Goal: Task Accomplishment & Management: Manage account settings

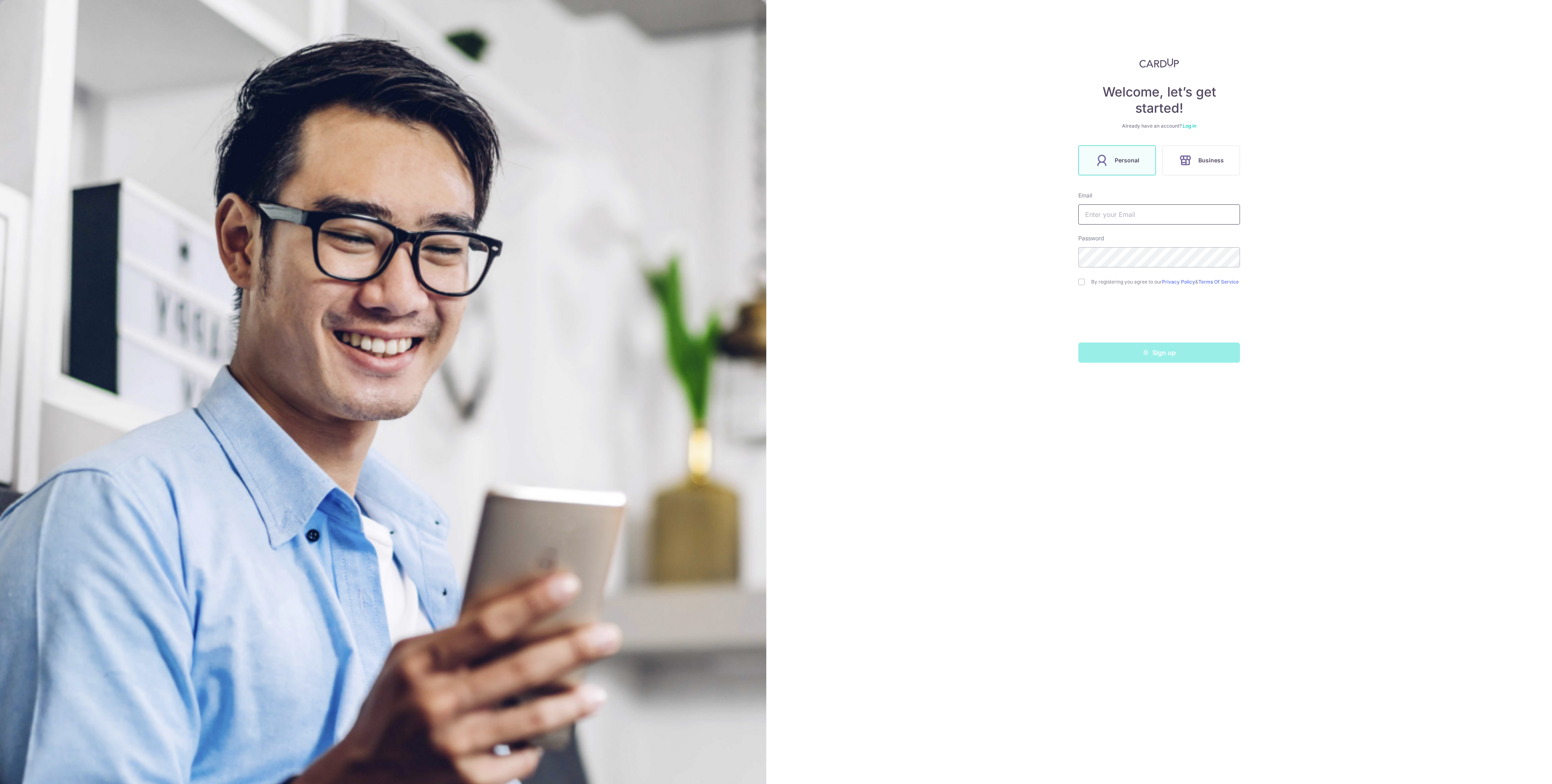
click at [1117, 207] on input "text" at bounding box center [1159, 214] width 162 height 21
paste input "[EMAIL_ADDRESS][DOMAIN_NAME]"
type input "[EMAIL_ADDRESS][DOMAIN_NAME]"
click at [1124, 354] on div "Sign up" at bounding box center [1159, 353] width 171 height 21
drag, startPoint x: 1284, startPoint y: 373, endPoint x: 1276, endPoint y: 368, distance: 9.4
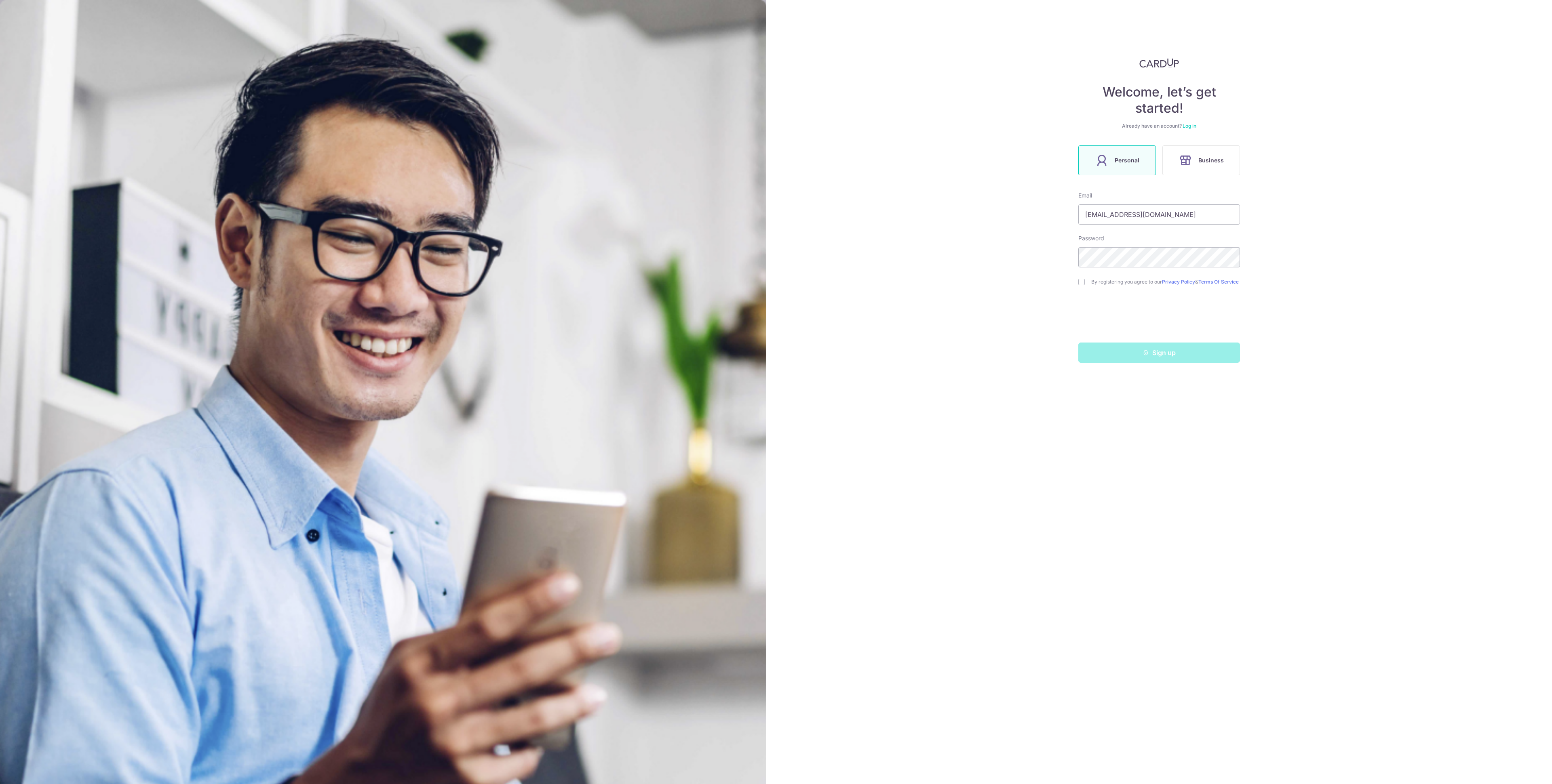
click at [1284, 372] on div "Welcome, let’s get started! Already have an account? Log in Personal Business E…" at bounding box center [1159, 392] width 786 height 784
click at [1169, 353] on div "Sign up" at bounding box center [1159, 353] width 171 height 21
click at [1082, 284] on input "checkbox" at bounding box center [1081, 281] width 6 height 6
checkbox input "true"
click at [1125, 356] on button "Sign up" at bounding box center [1159, 353] width 162 height 21
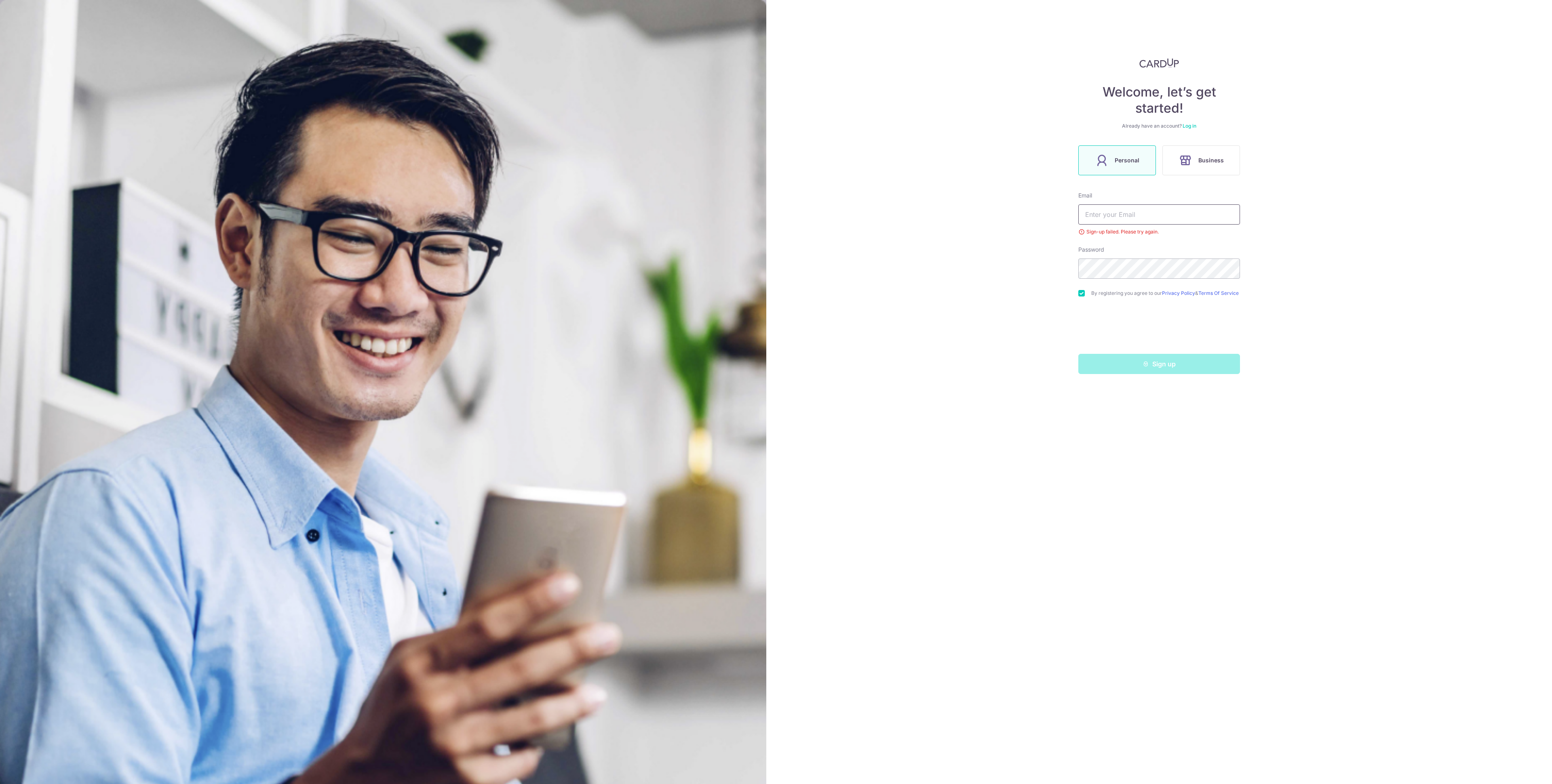
click at [1128, 221] on input "text" at bounding box center [1159, 214] width 162 height 21
paste input "[EMAIL_ADDRESS][DOMAIN_NAME]"
type input "[EMAIL_ADDRESS][DOMAIN_NAME]"
click at [1120, 362] on button "Sign up" at bounding box center [1159, 364] width 162 height 21
click at [1299, 268] on div "Welcome, let’s get started! Already have an account? Log in Personal Business E…" at bounding box center [1159, 392] width 786 height 784
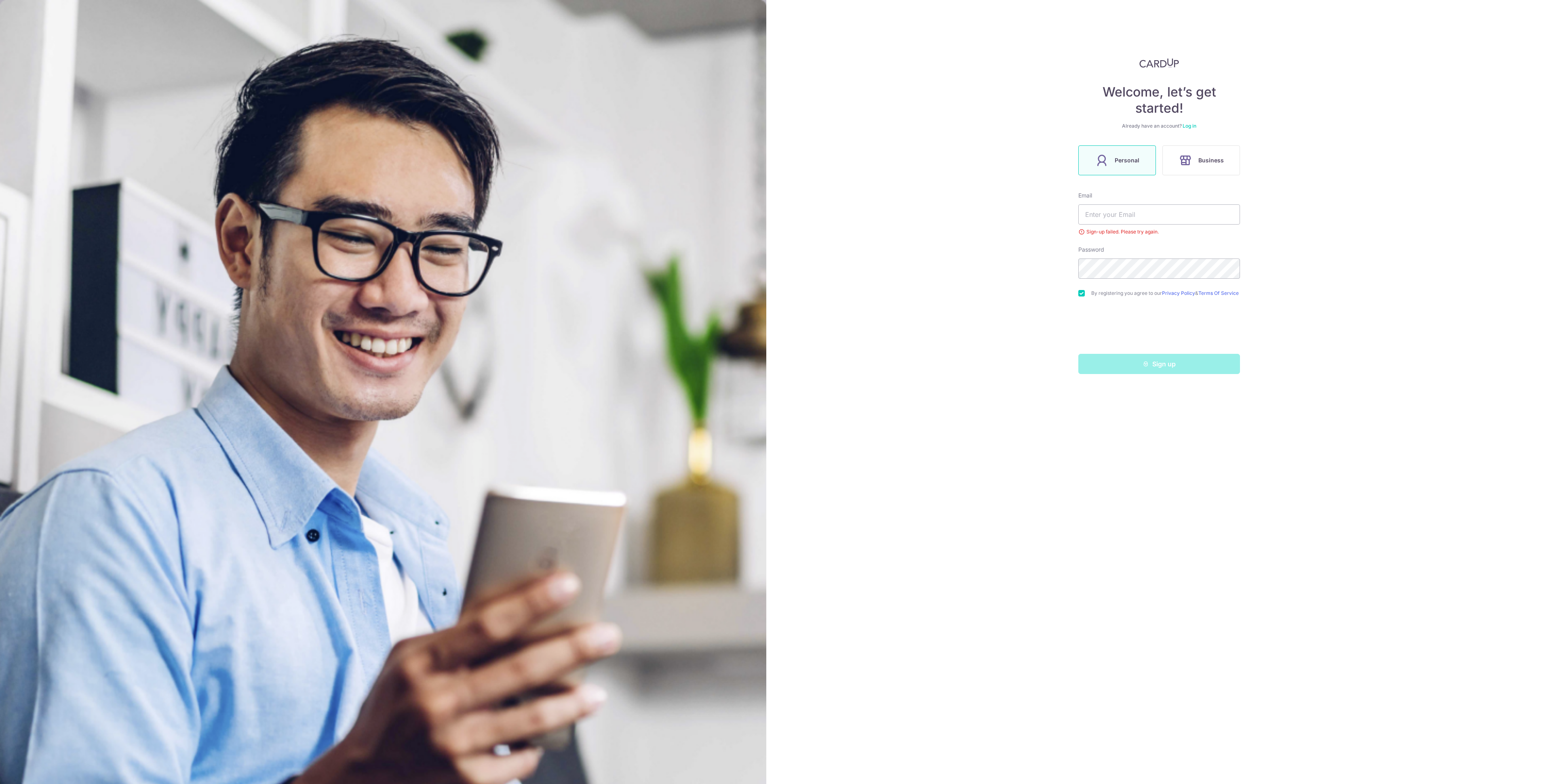
click at [1196, 124] on link "Log in" at bounding box center [1189, 126] width 13 height 6
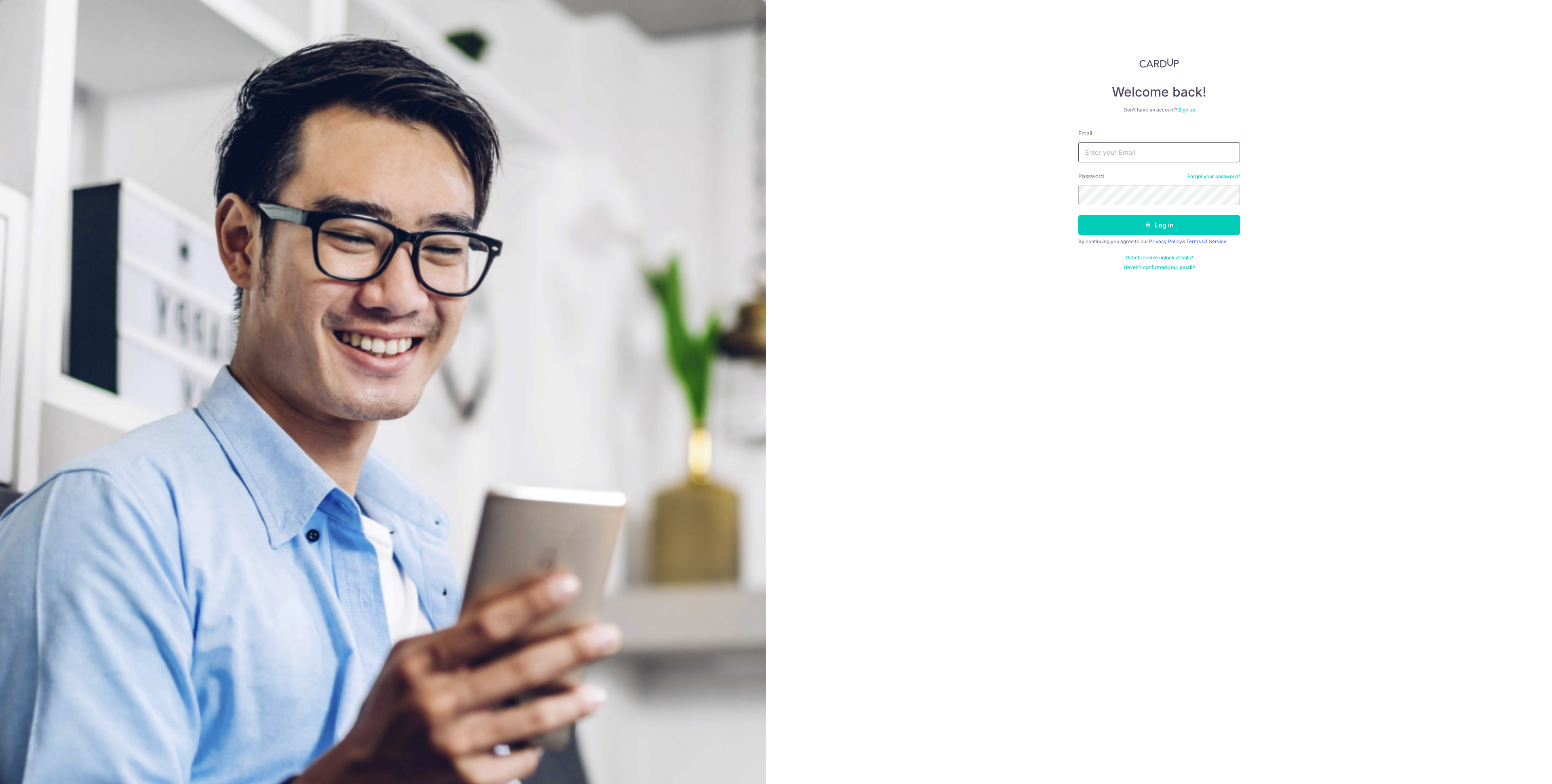
click at [1162, 147] on input "Email" at bounding box center [1159, 152] width 162 height 21
paste input "[EMAIL_ADDRESS][DOMAIN_NAME]"
type input "[EMAIL_ADDRESS][DOMAIN_NAME]"
click at [1136, 227] on button "Log in" at bounding box center [1159, 225] width 162 height 21
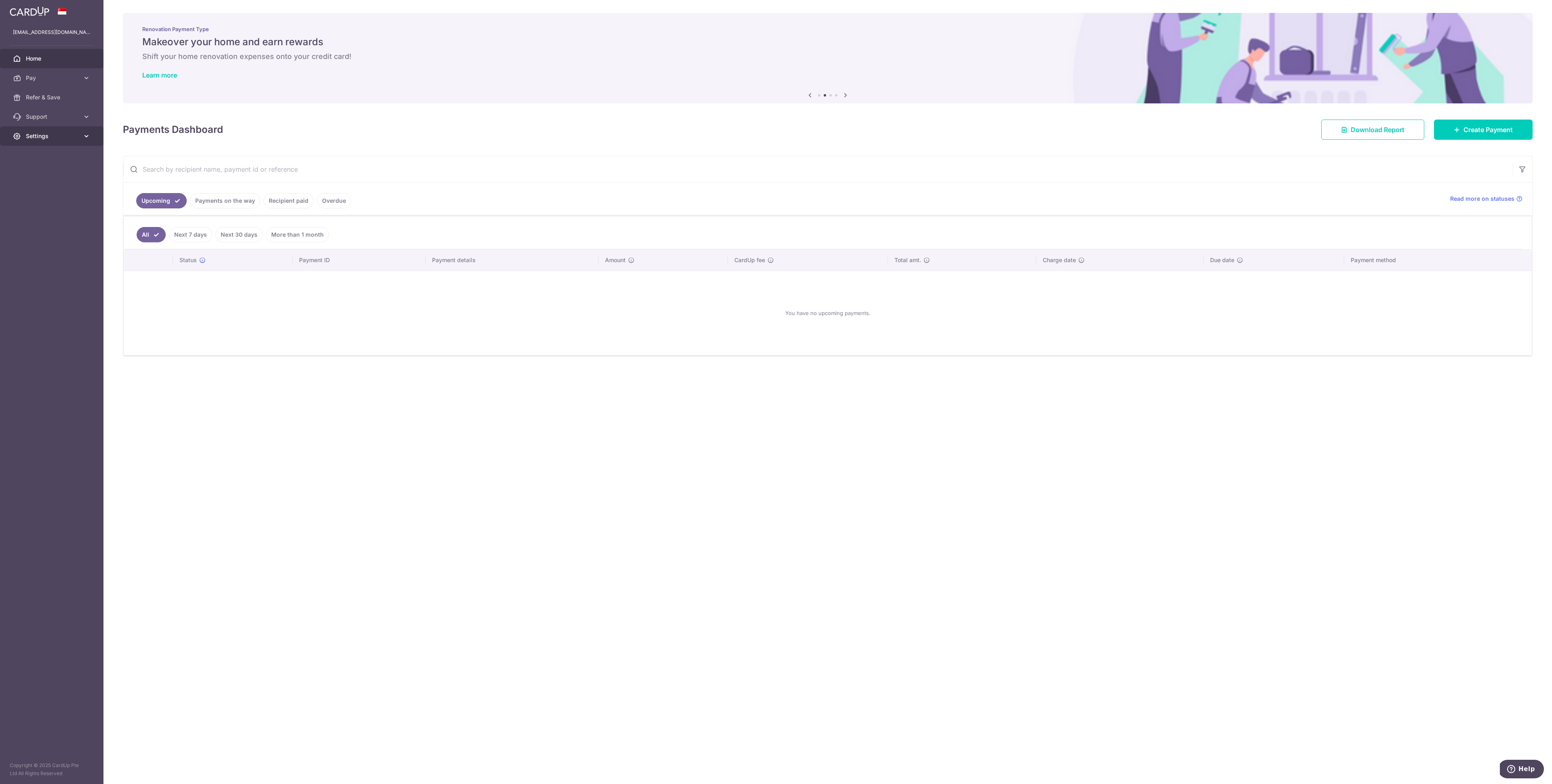
click at [81, 144] on link "Settings" at bounding box center [52, 136] width 103 height 19
click at [45, 158] on span "Account" at bounding box center [52, 155] width 53 height 8
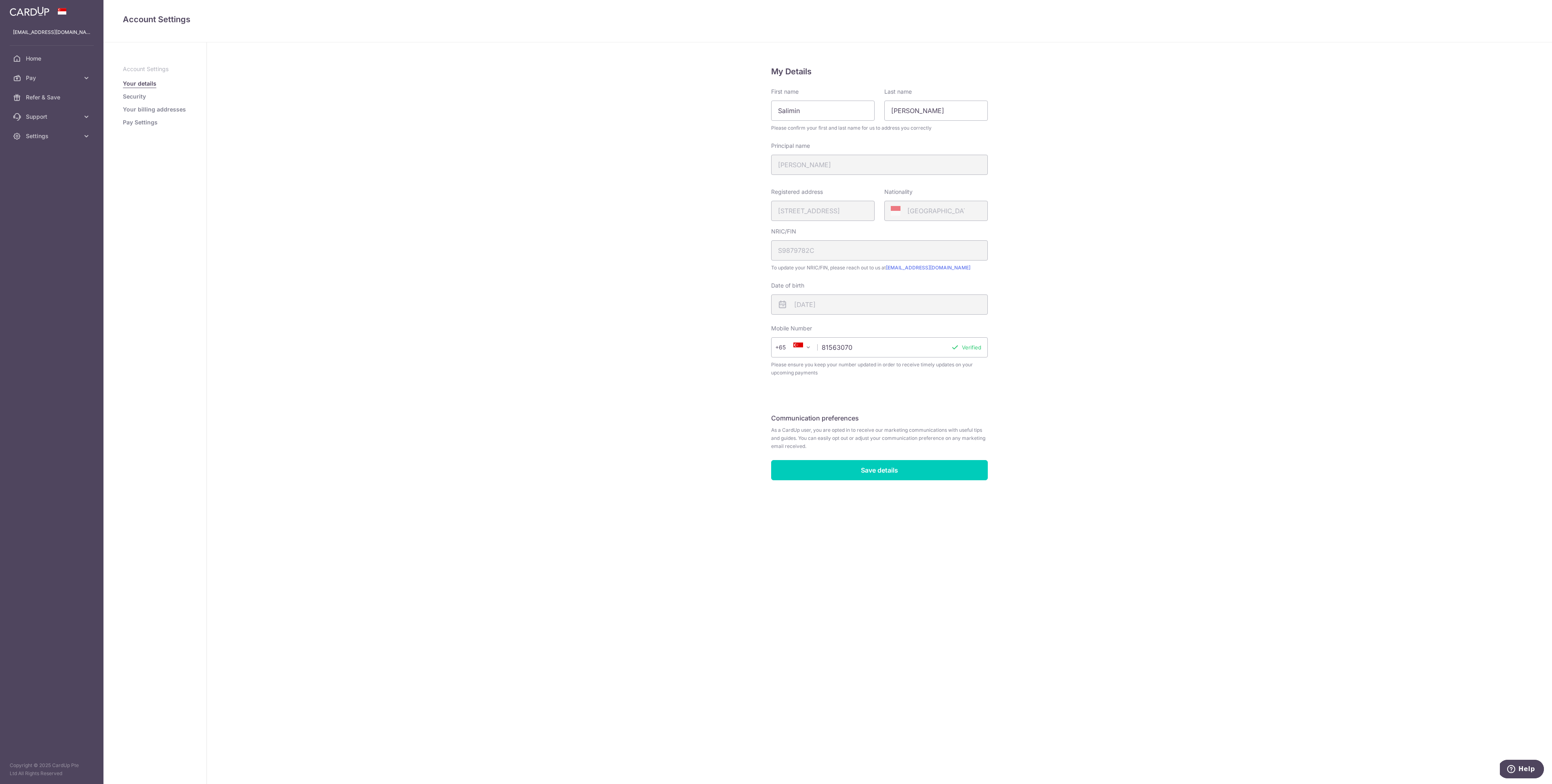
click at [132, 100] on link "Security" at bounding box center [134, 96] width 23 height 8
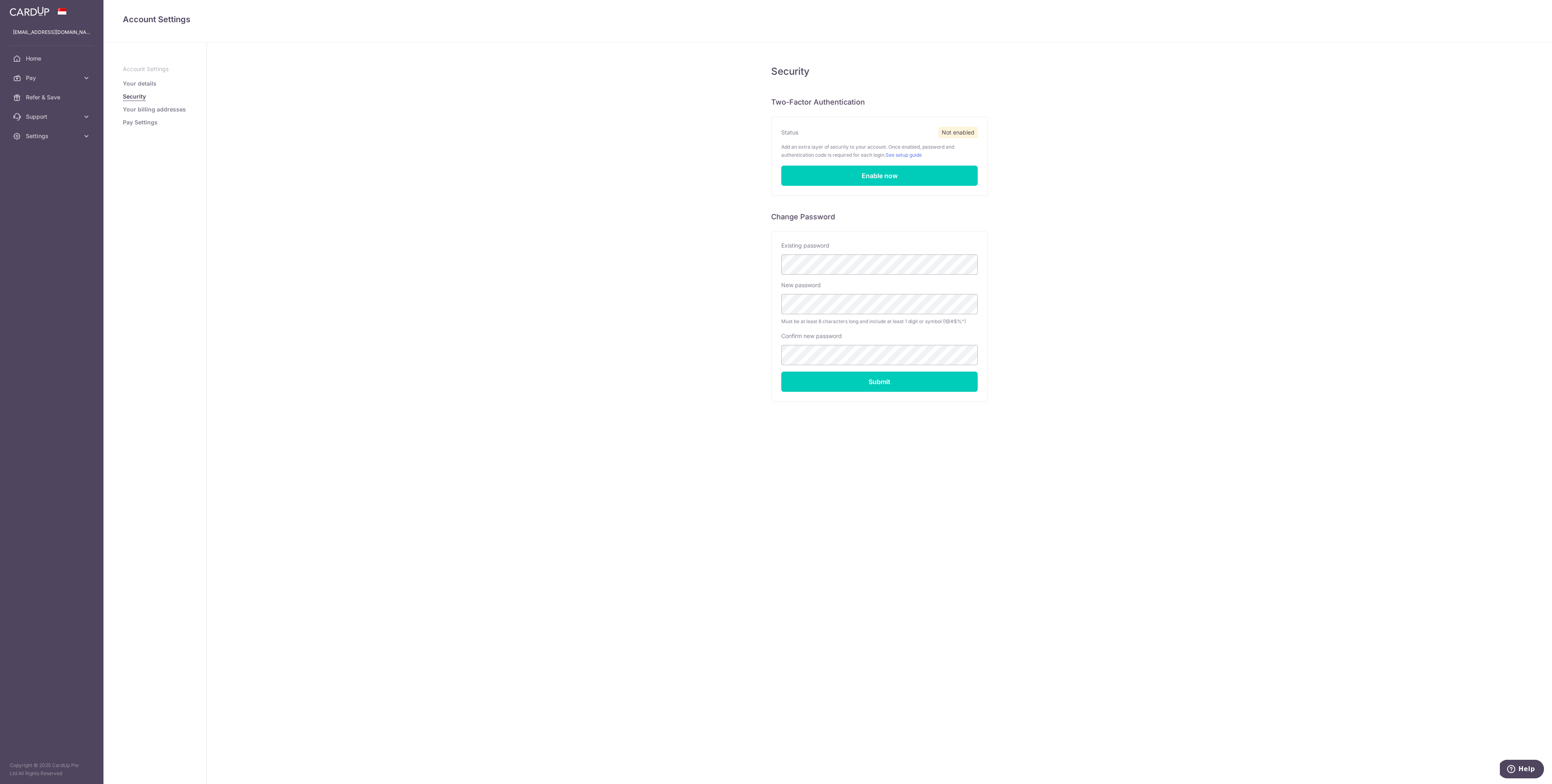
click at [154, 108] on link "Your billing addresses" at bounding box center [154, 109] width 63 height 8
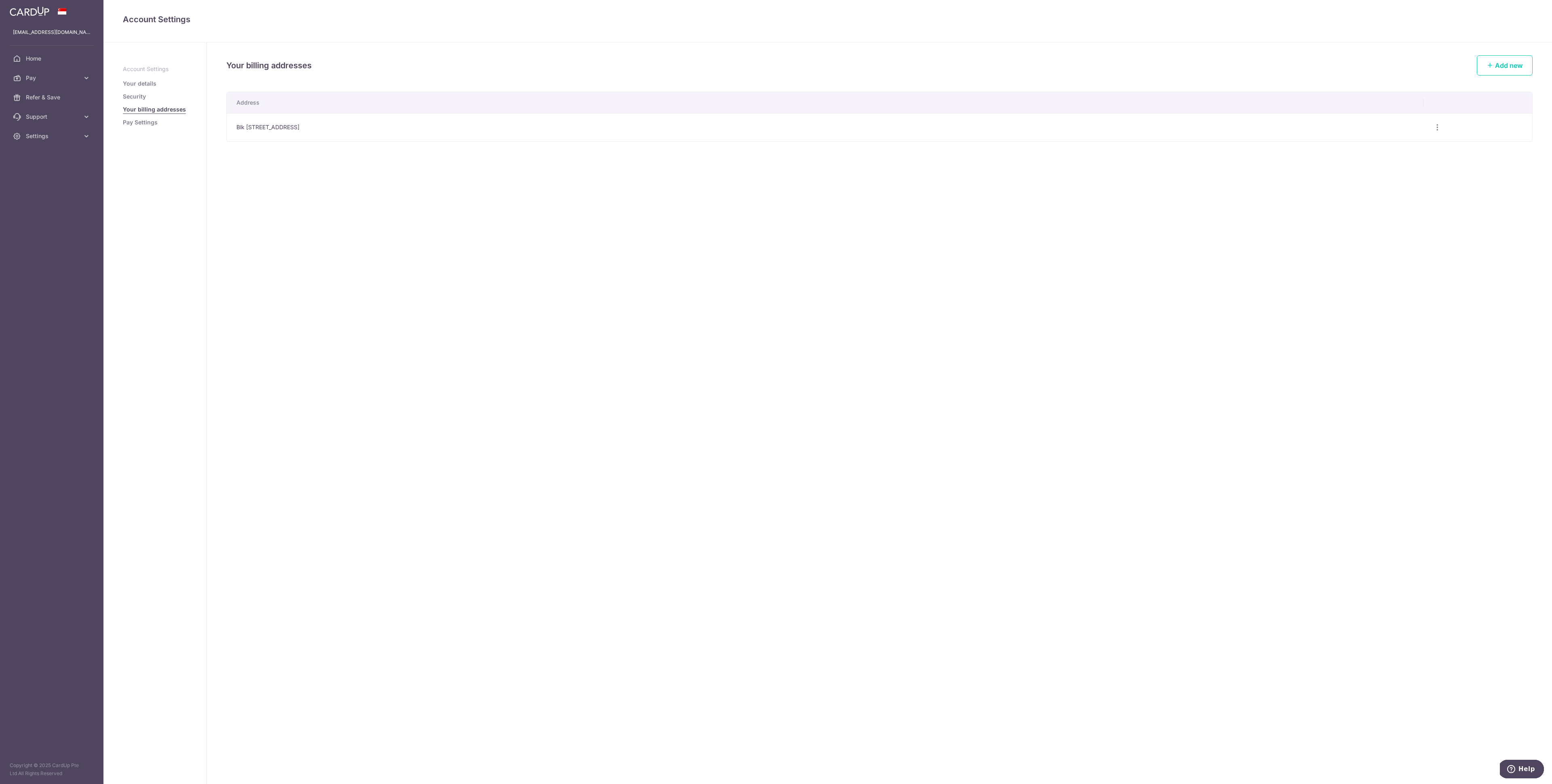
click at [142, 121] on link "Pay Settings" at bounding box center [140, 122] width 35 height 8
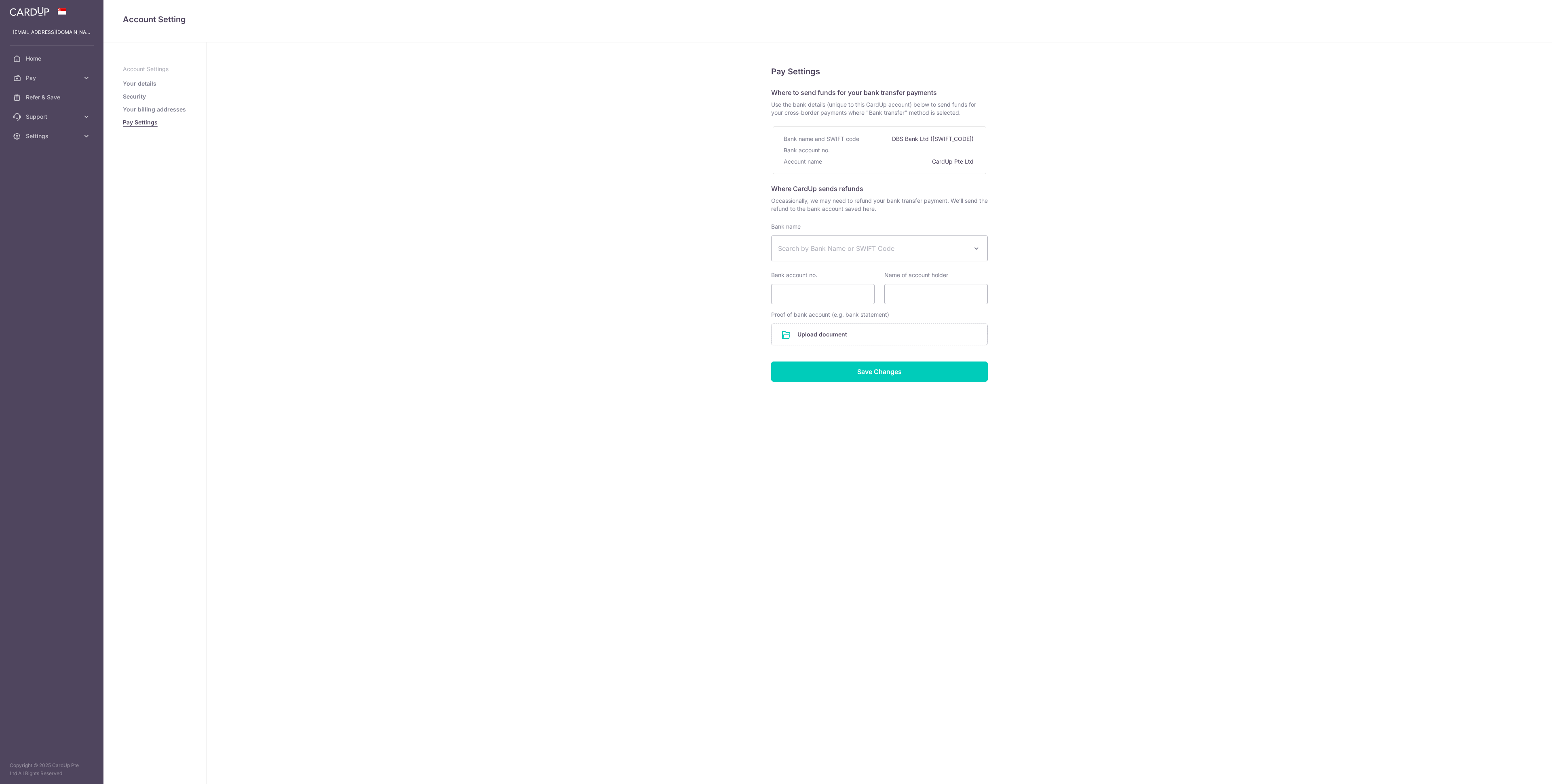
select select
click at [150, 80] on link "Your details" at bounding box center [139, 83] width 33 height 8
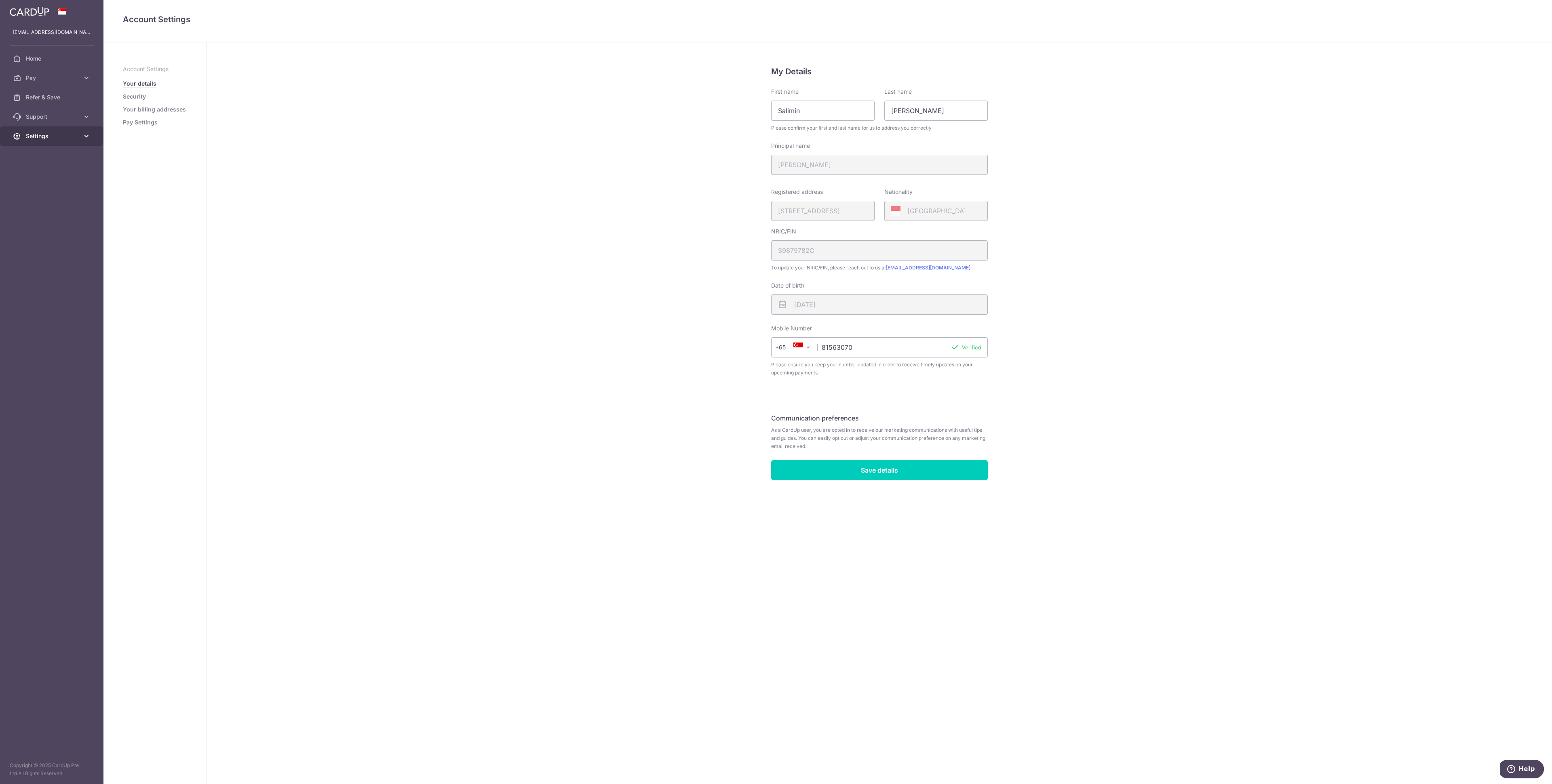
click at [80, 137] on link "Settings" at bounding box center [52, 136] width 103 height 19
click at [69, 117] on span "Support" at bounding box center [52, 116] width 53 height 8
click at [43, 153] on span "Contact Us" at bounding box center [52, 155] width 53 height 8
click at [131, 95] on link "Security" at bounding box center [134, 96] width 23 height 8
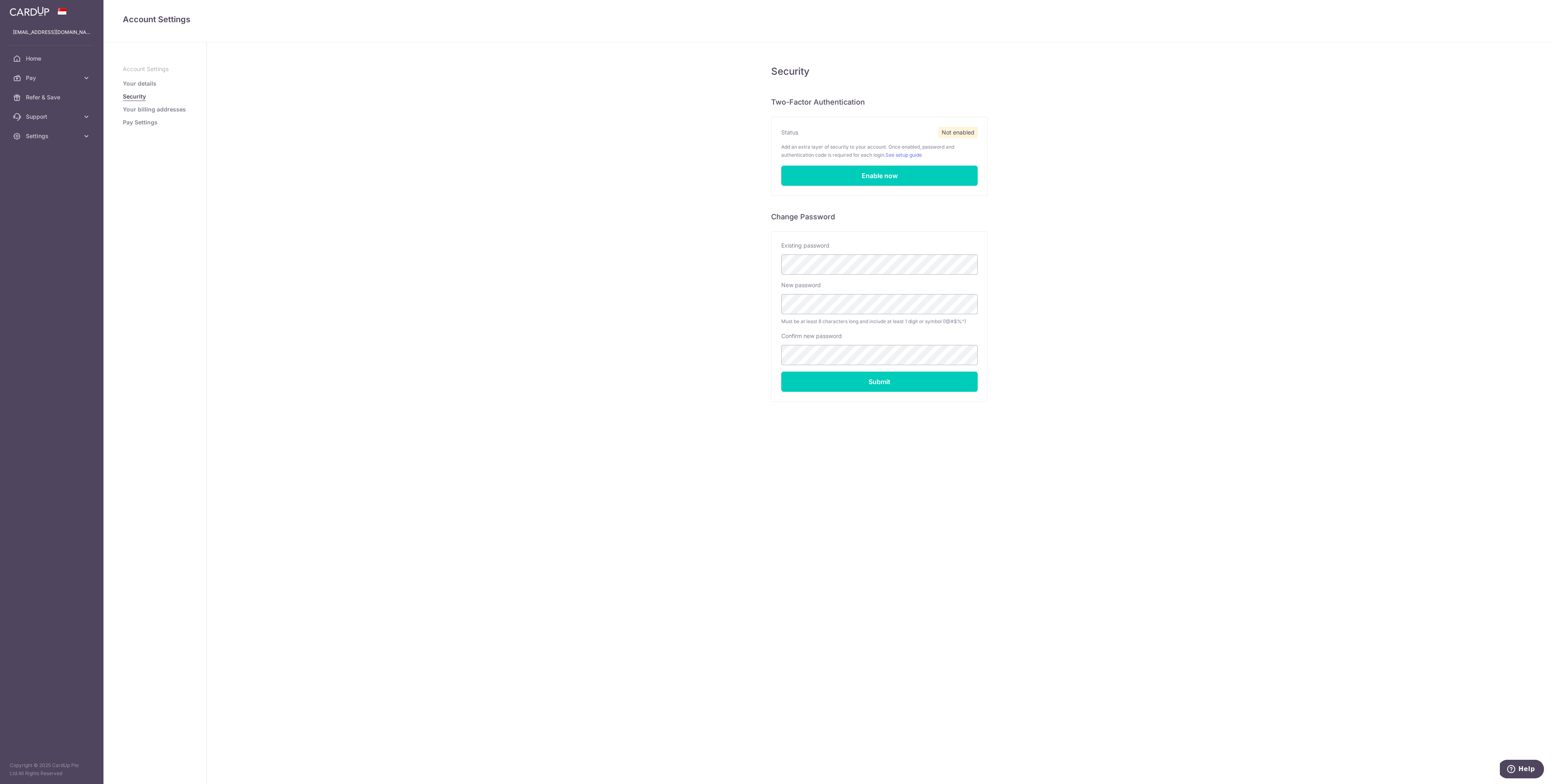
click at [135, 84] on link "Your details" at bounding box center [139, 83] width 33 height 8
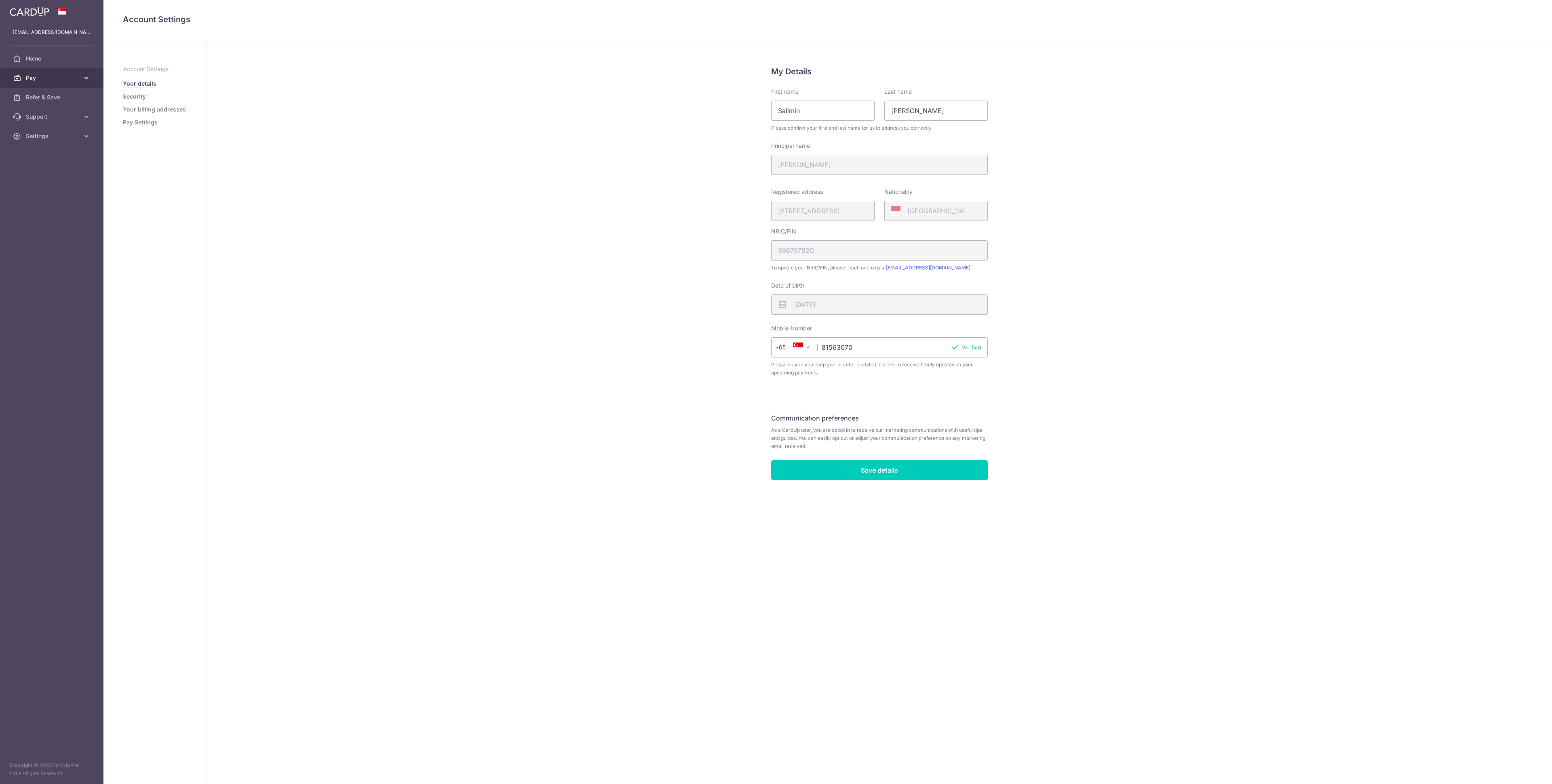
click at [77, 81] on span "Pay" at bounding box center [52, 78] width 53 height 8
click at [46, 52] on link "Home" at bounding box center [52, 58] width 103 height 19
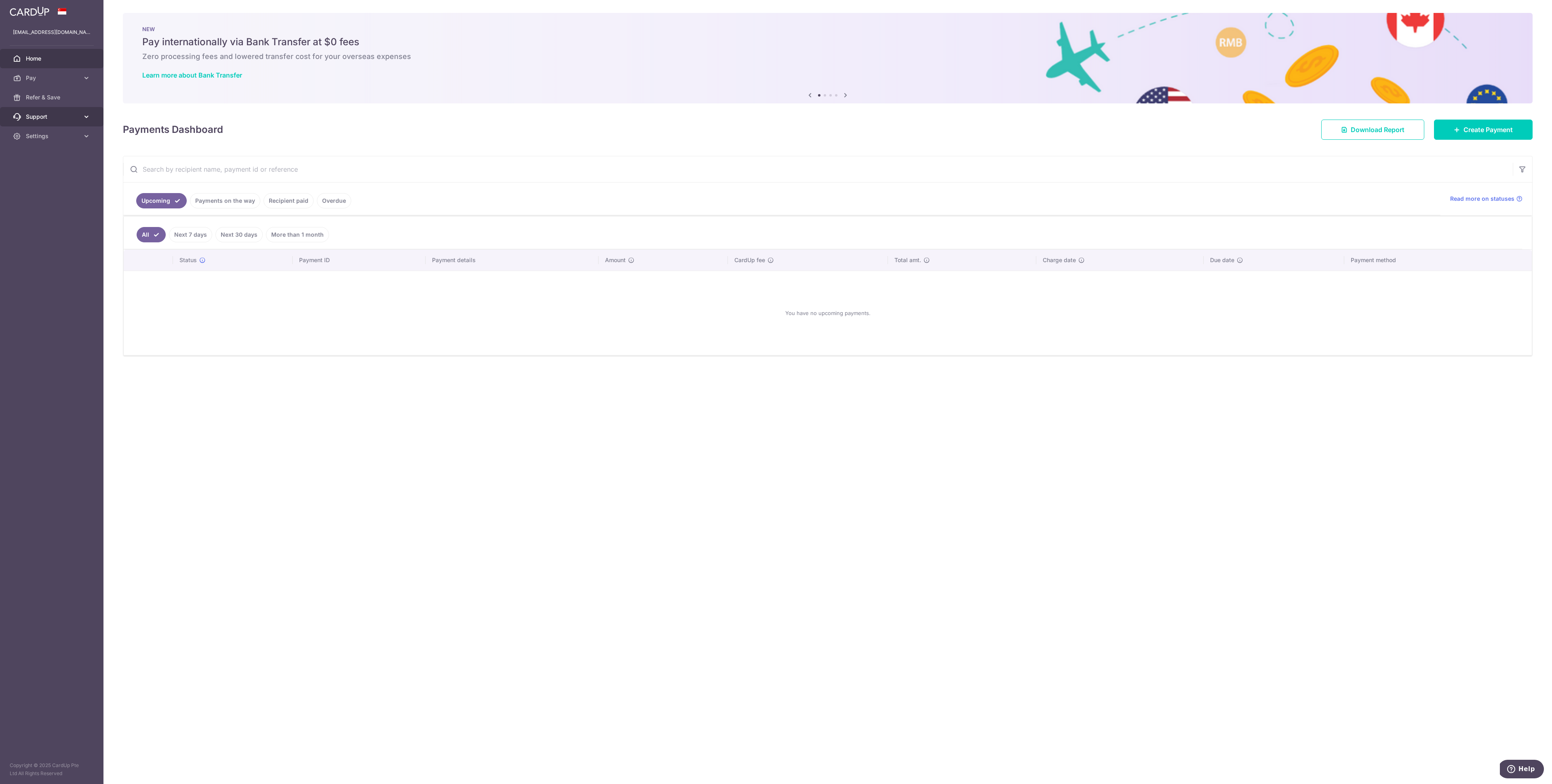
click at [69, 115] on span "Support" at bounding box center [52, 116] width 53 height 8
drag, startPoint x: 223, startPoint y: 515, endPoint x: 198, endPoint y: 534, distance: 31.4
click at [223, 515] on div "× Pause Schedule Pause all future payments in this series Pause just this one p…" at bounding box center [828, 392] width 1449 height 784
